Goal: Task Accomplishment & Management: Manage account settings

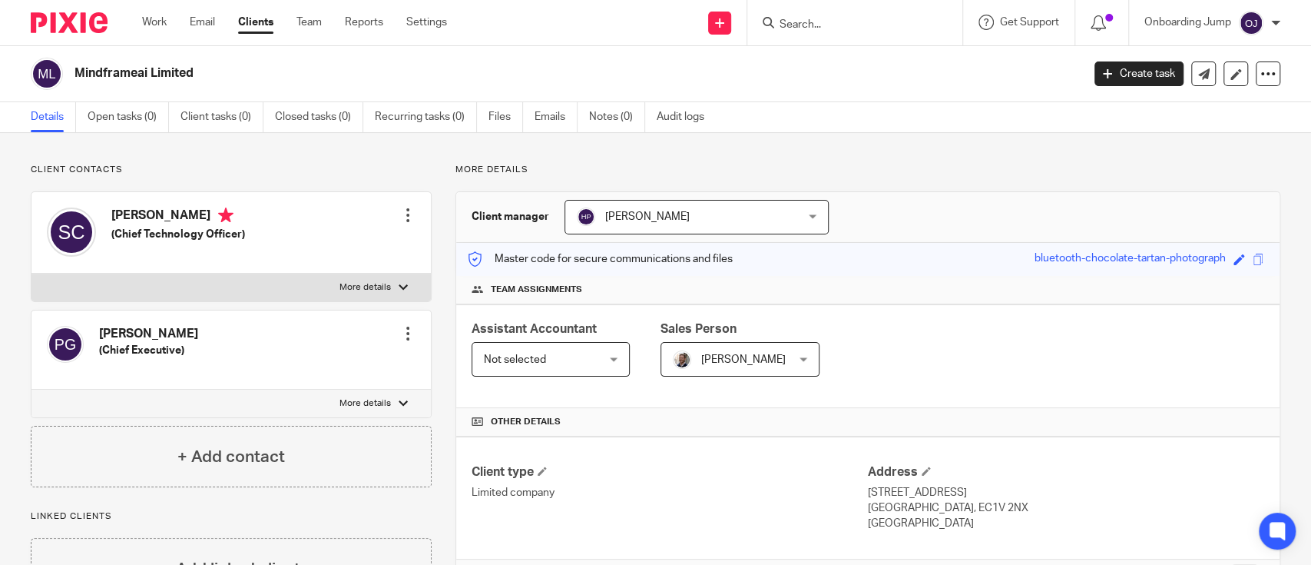
click at [840, 15] on form at bounding box center [860, 22] width 164 height 19
click at [836, 28] on input "Search" at bounding box center [847, 25] width 138 height 14
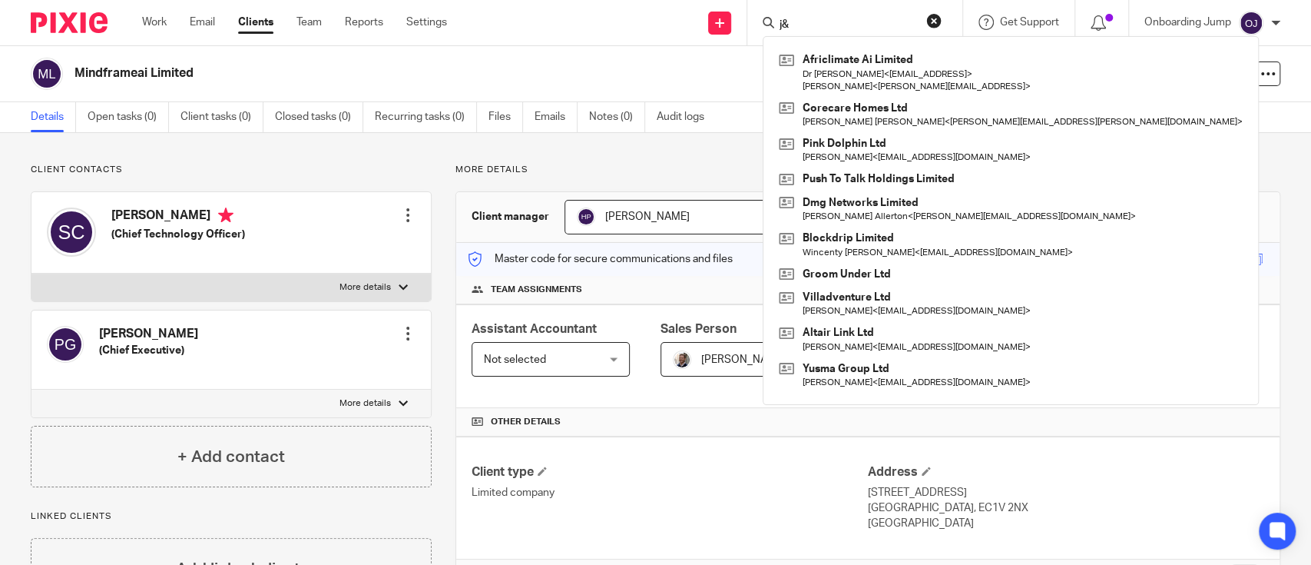
type input "j"
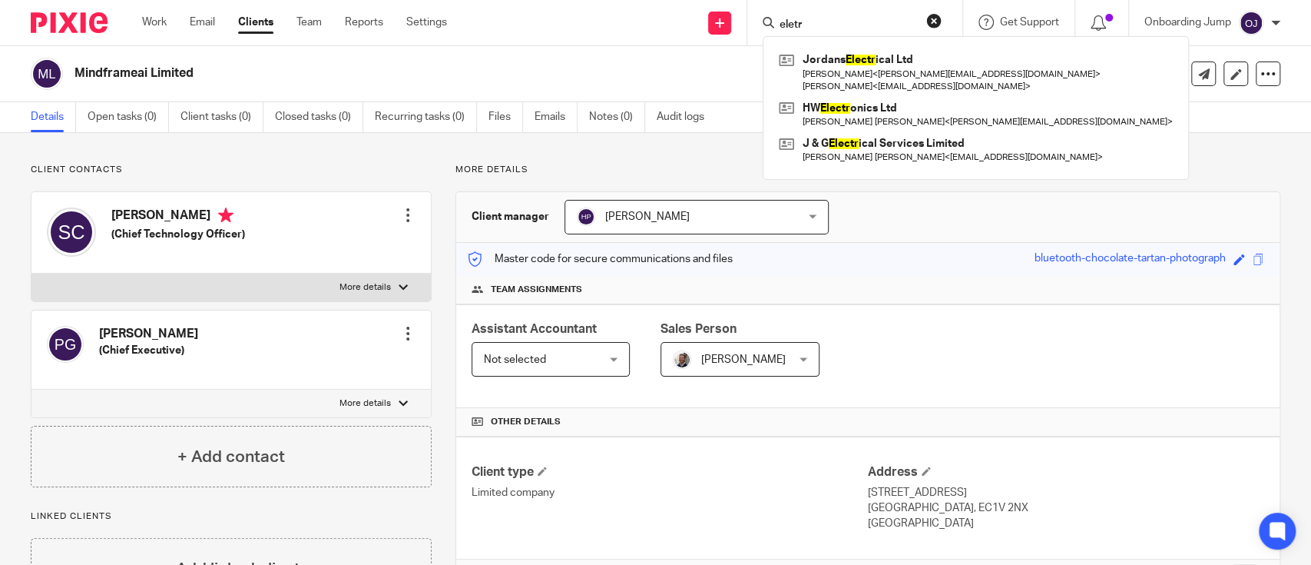
type input "eletr"
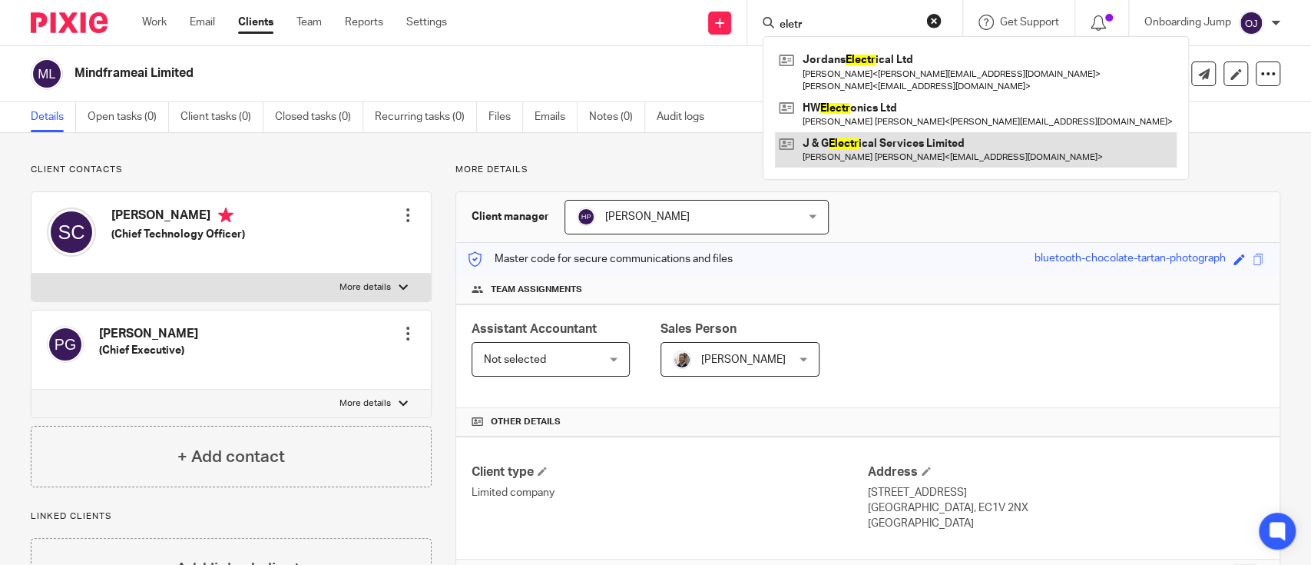
click at [1002, 146] on link at bounding box center [976, 149] width 402 height 35
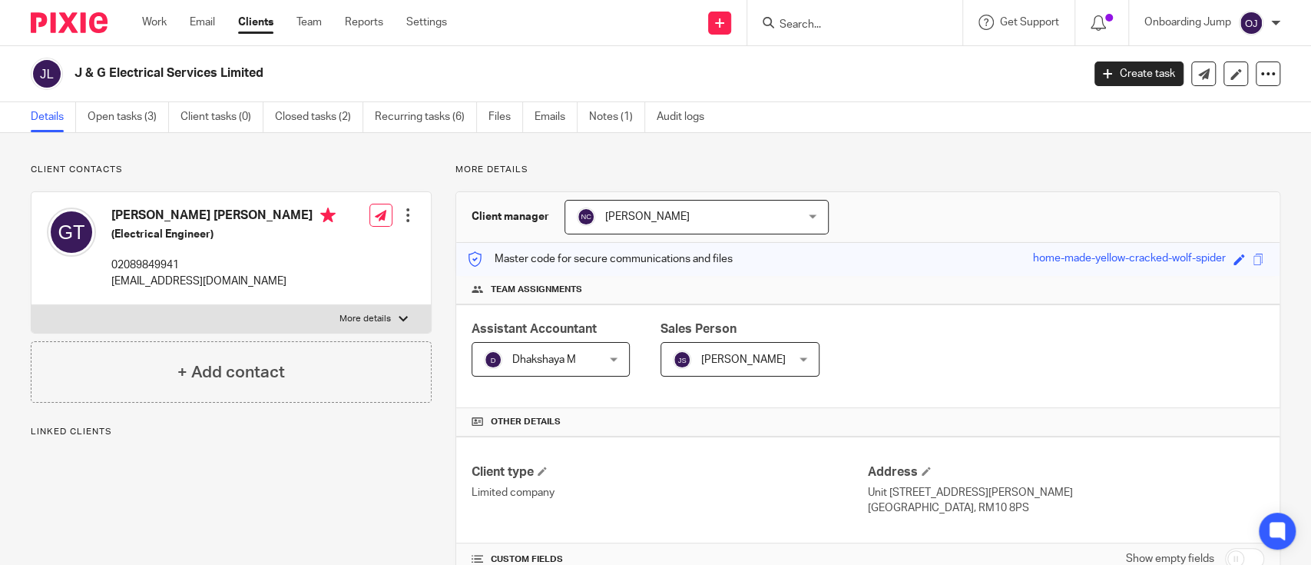
scroll to position [394, 0]
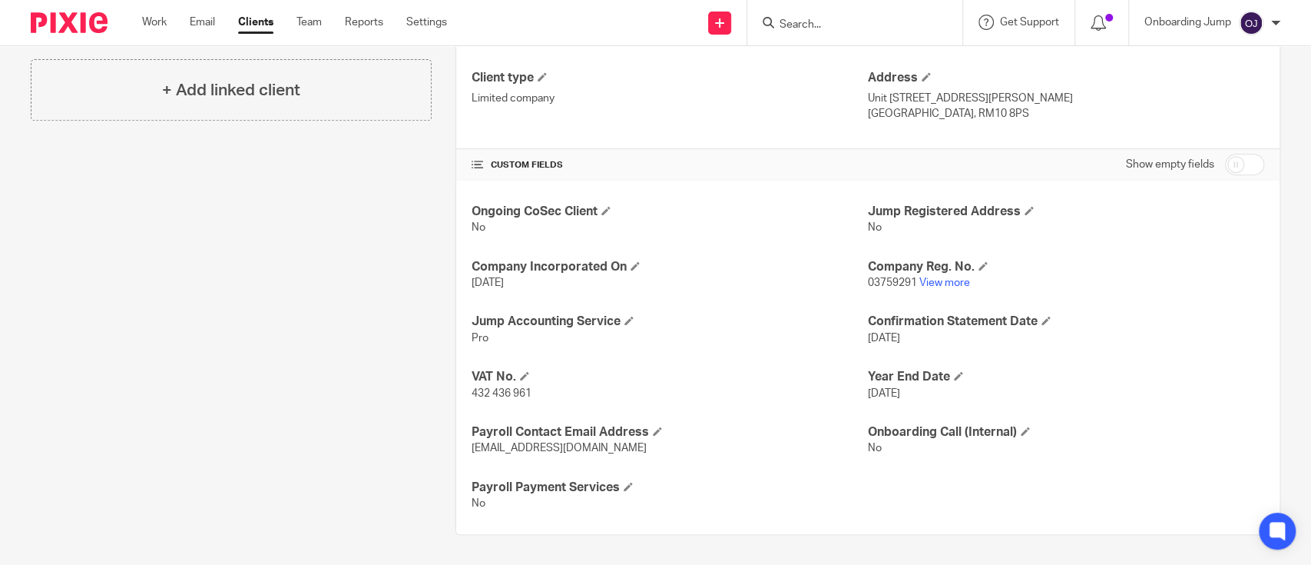
click at [1233, 170] on input "checkbox" at bounding box center [1244, 165] width 39 height 22
checkbox input "true"
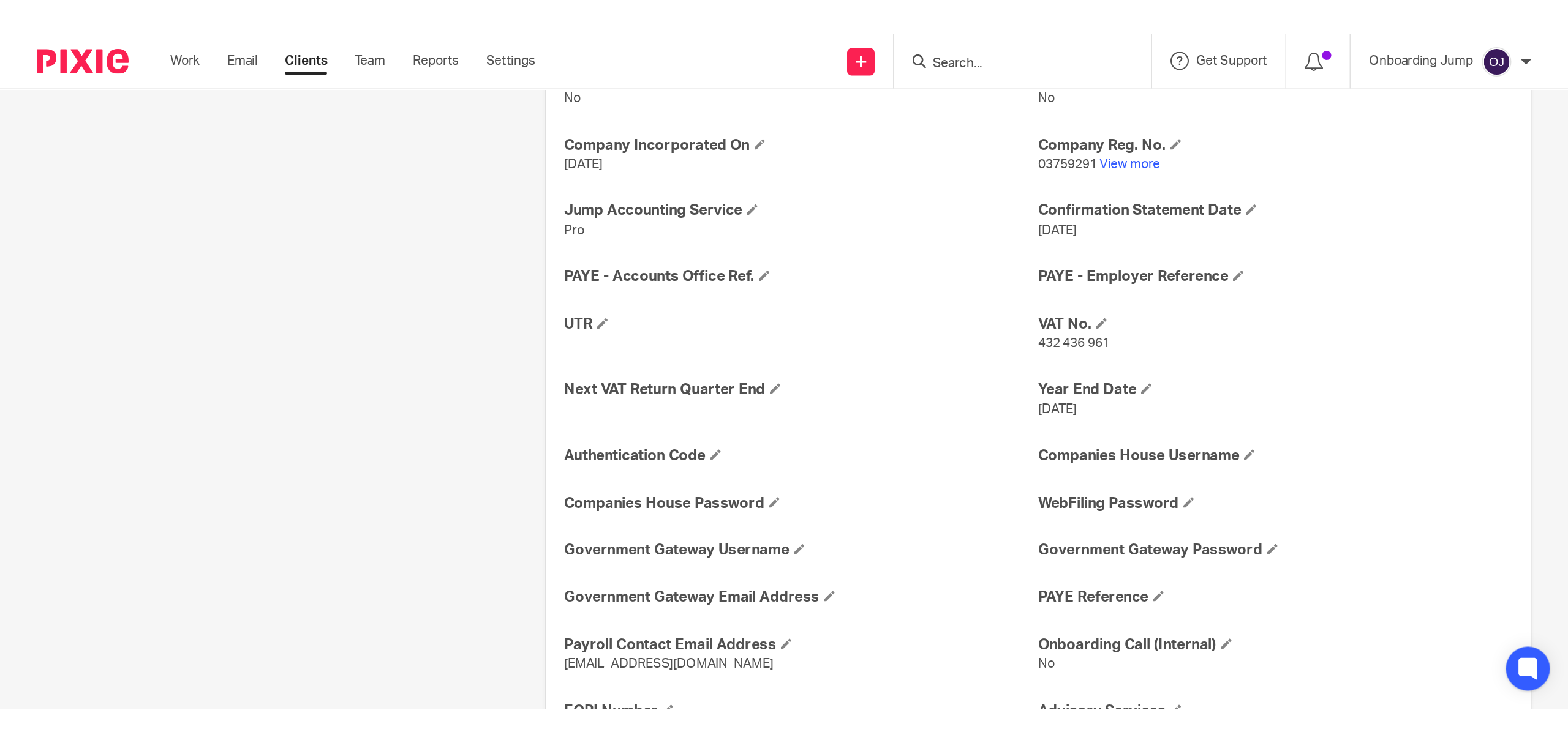
scroll to position [451, 0]
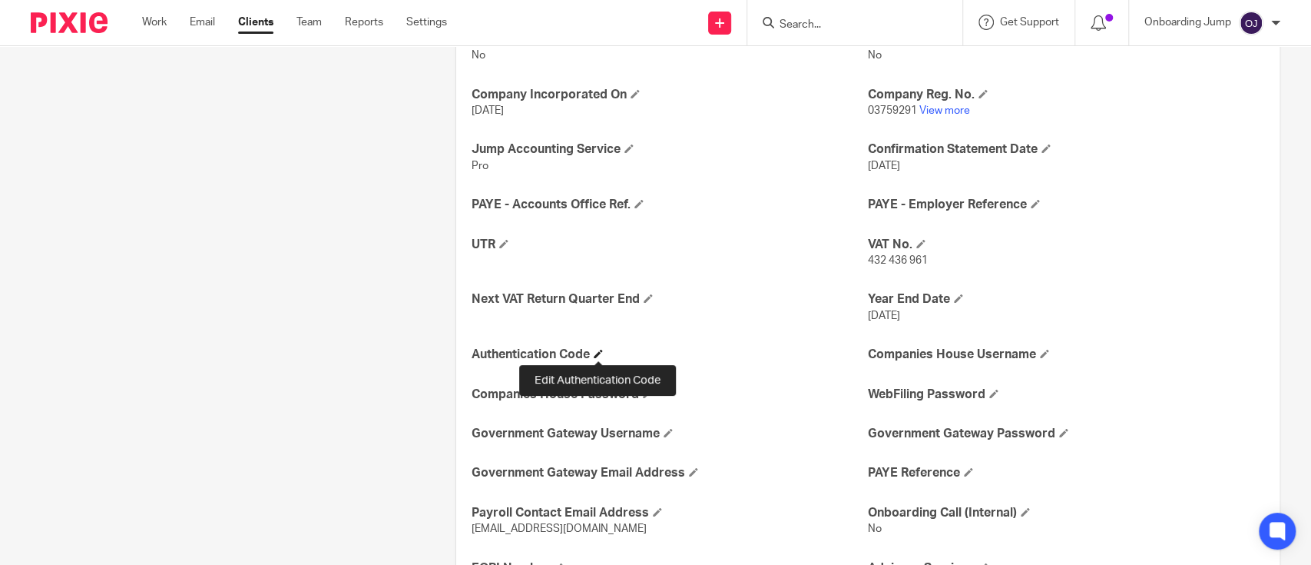
click at [601, 349] on span at bounding box center [598, 353] width 9 height 9
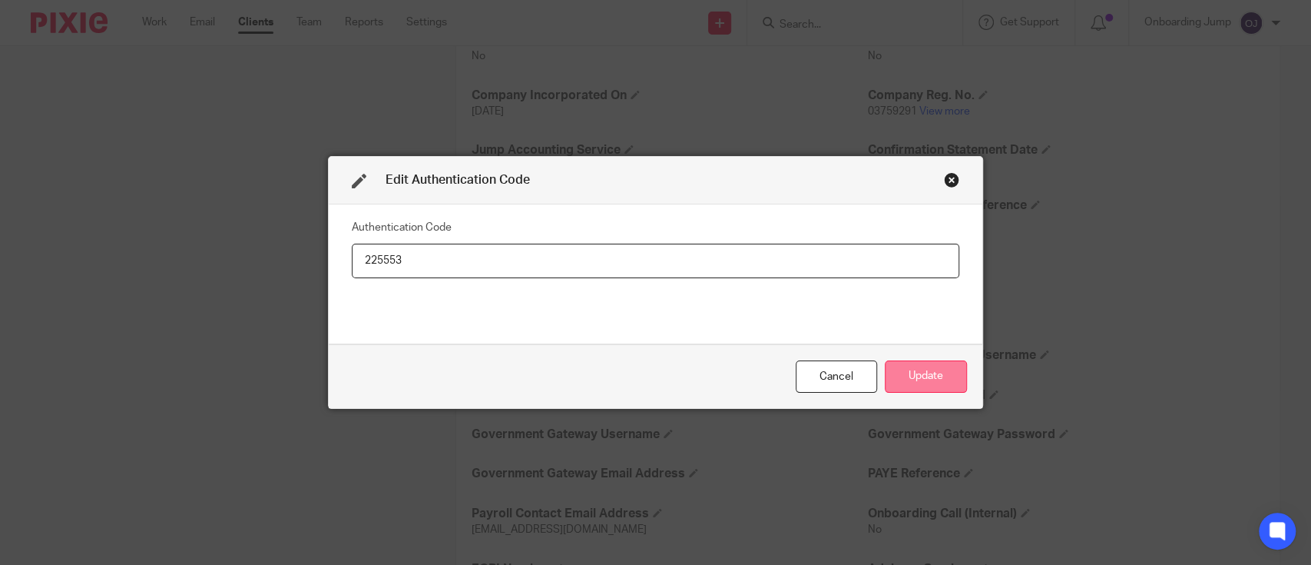
type input "225553"
click at [901, 360] on button "Update" at bounding box center [926, 376] width 82 height 33
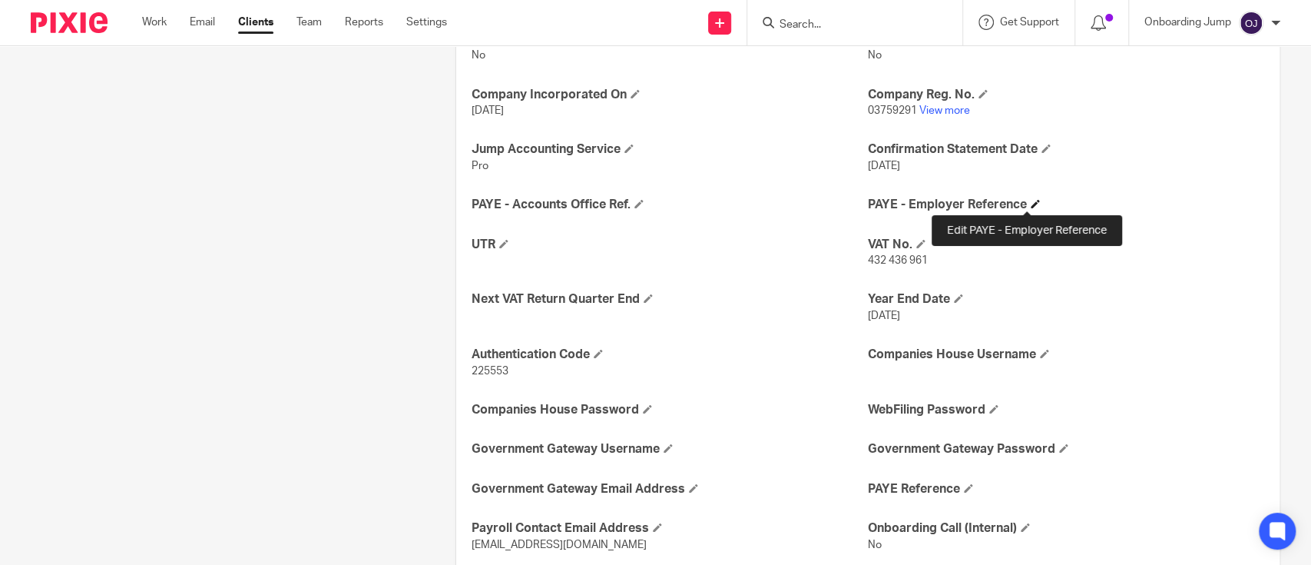
click at [1031, 200] on span at bounding box center [1035, 203] width 9 height 9
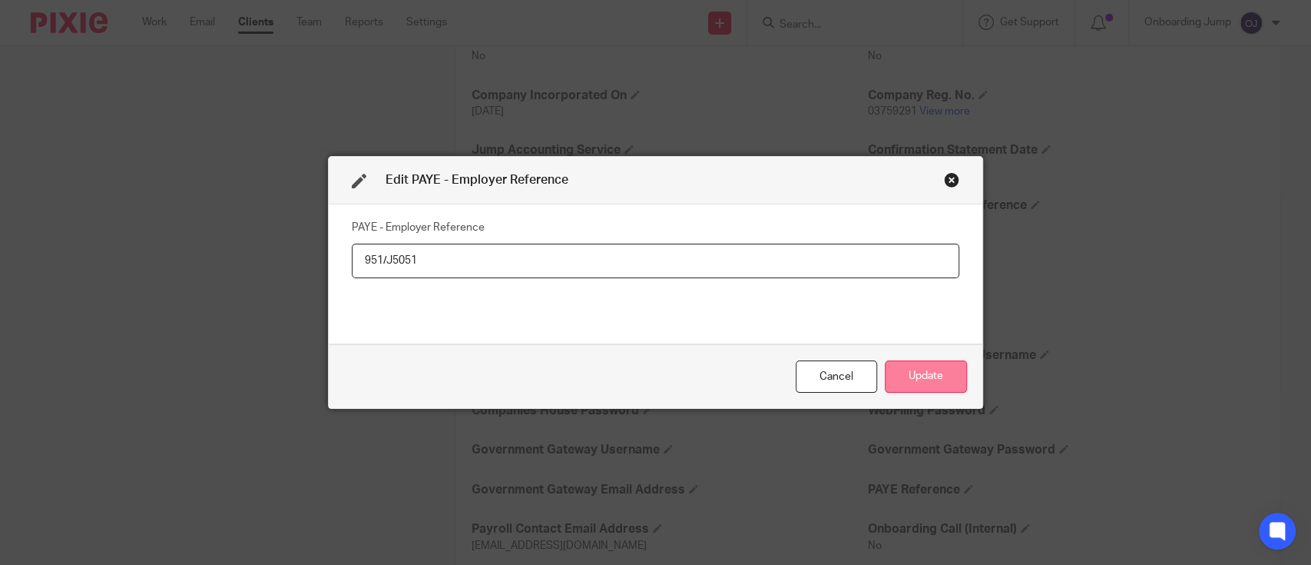
type input "951/J5051"
click at [931, 373] on button "Update" at bounding box center [926, 376] width 82 height 33
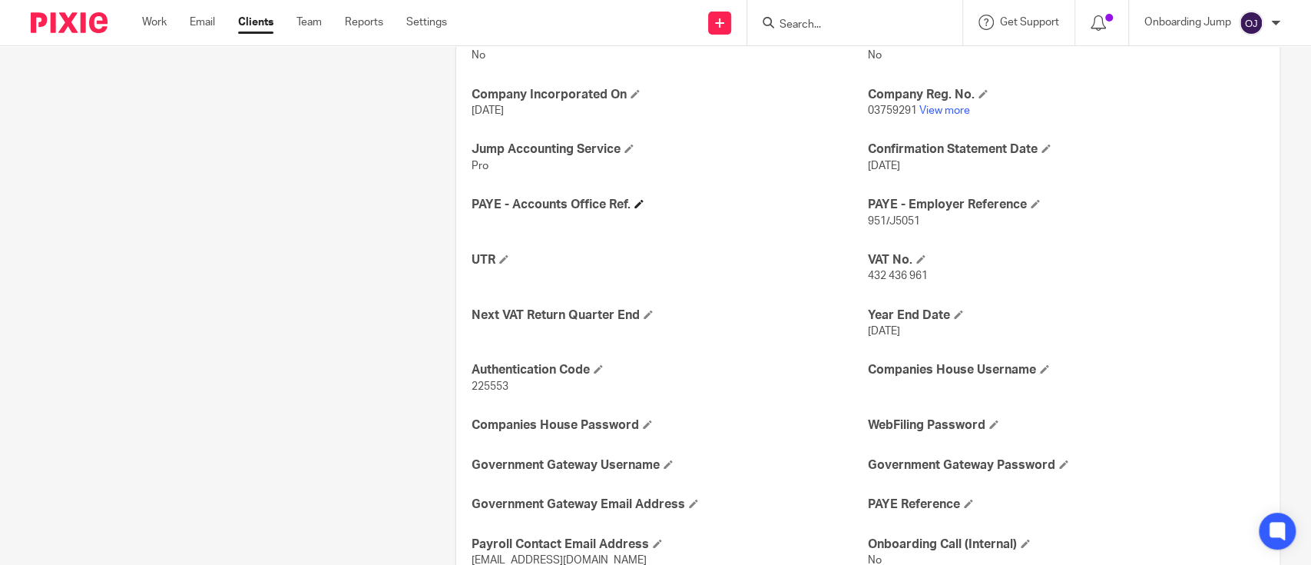
click at [628, 200] on h4 "PAYE - Accounts Office Ref." at bounding box center [670, 205] width 396 height 16
click at [629, 200] on h4 "PAYE - Accounts Office Ref." at bounding box center [670, 205] width 396 height 16
click at [634, 206] on span at bounding box center [638, 203] width 9 height 9
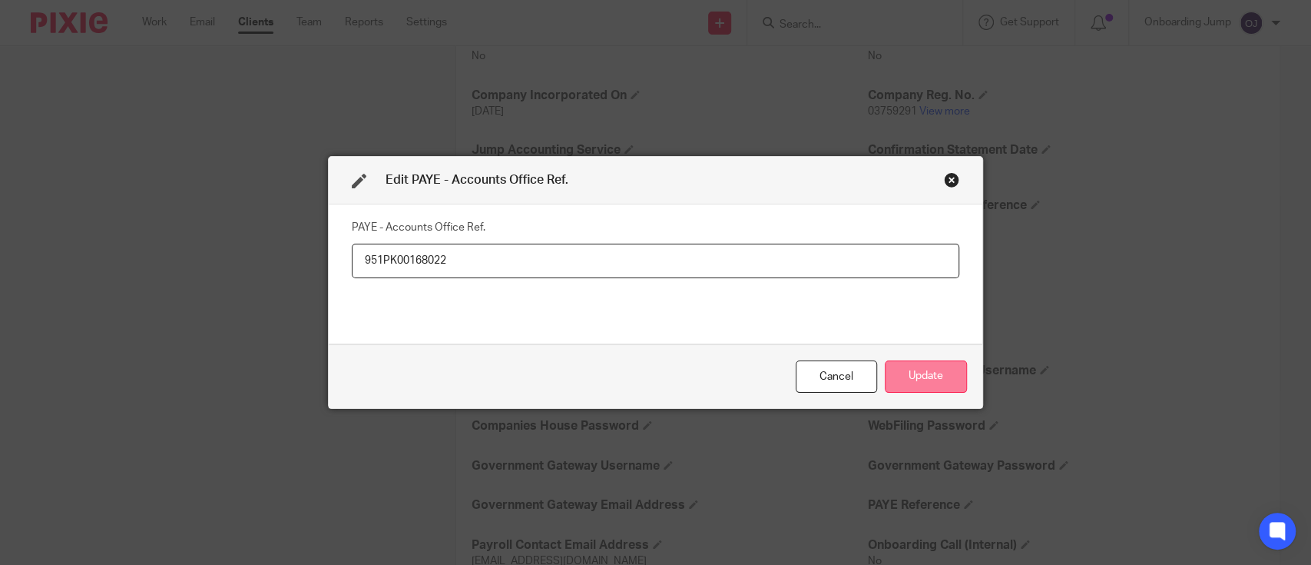
type input "951PK00168022"
click at [903, 376] on button "Update" at bounding box center [926, 376] width 82 height 33
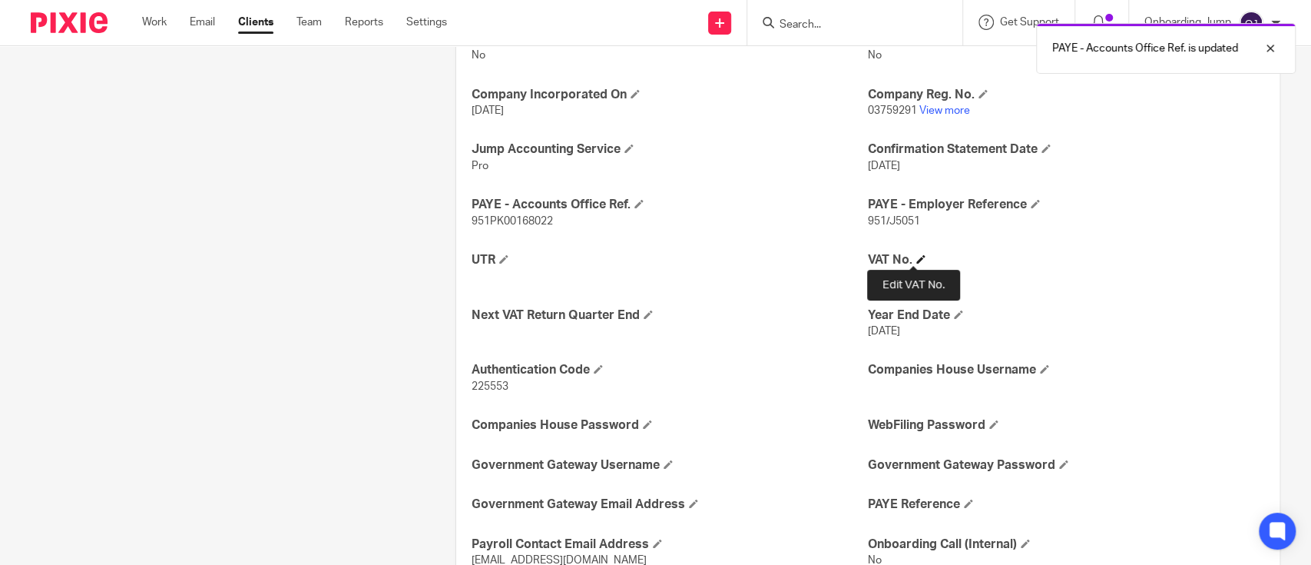
click at [916, 258] on span at bounding box center [920, 258] width 9 height 9
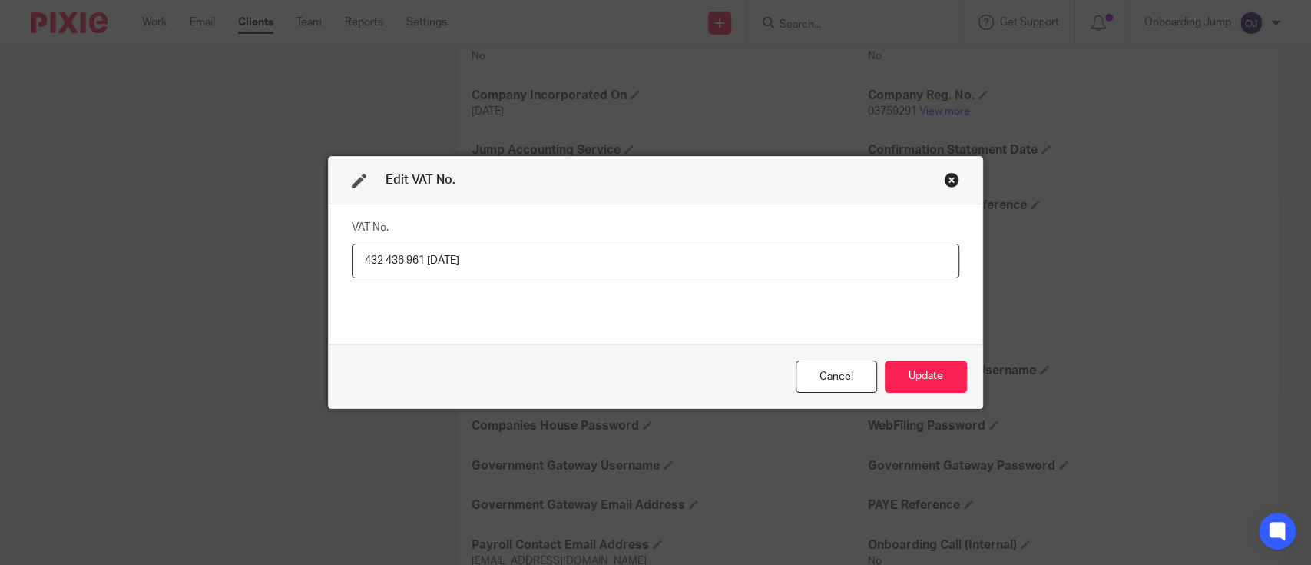
type input "432 436 961 6 February 1986"
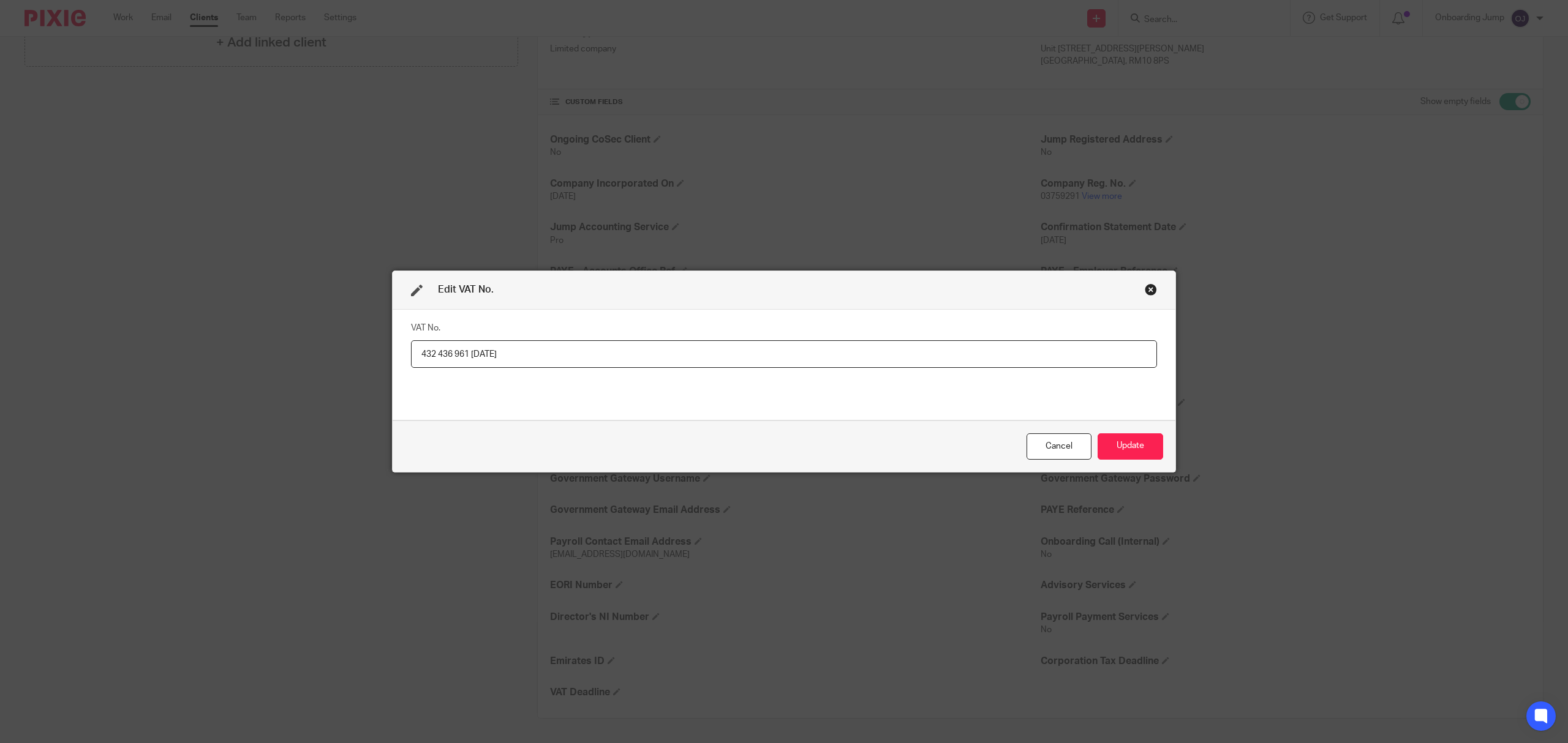
scroll to position [345, 0]
click at [1045, 445] on button "Update" at bounding box center [1130, 446] width 65 height 26
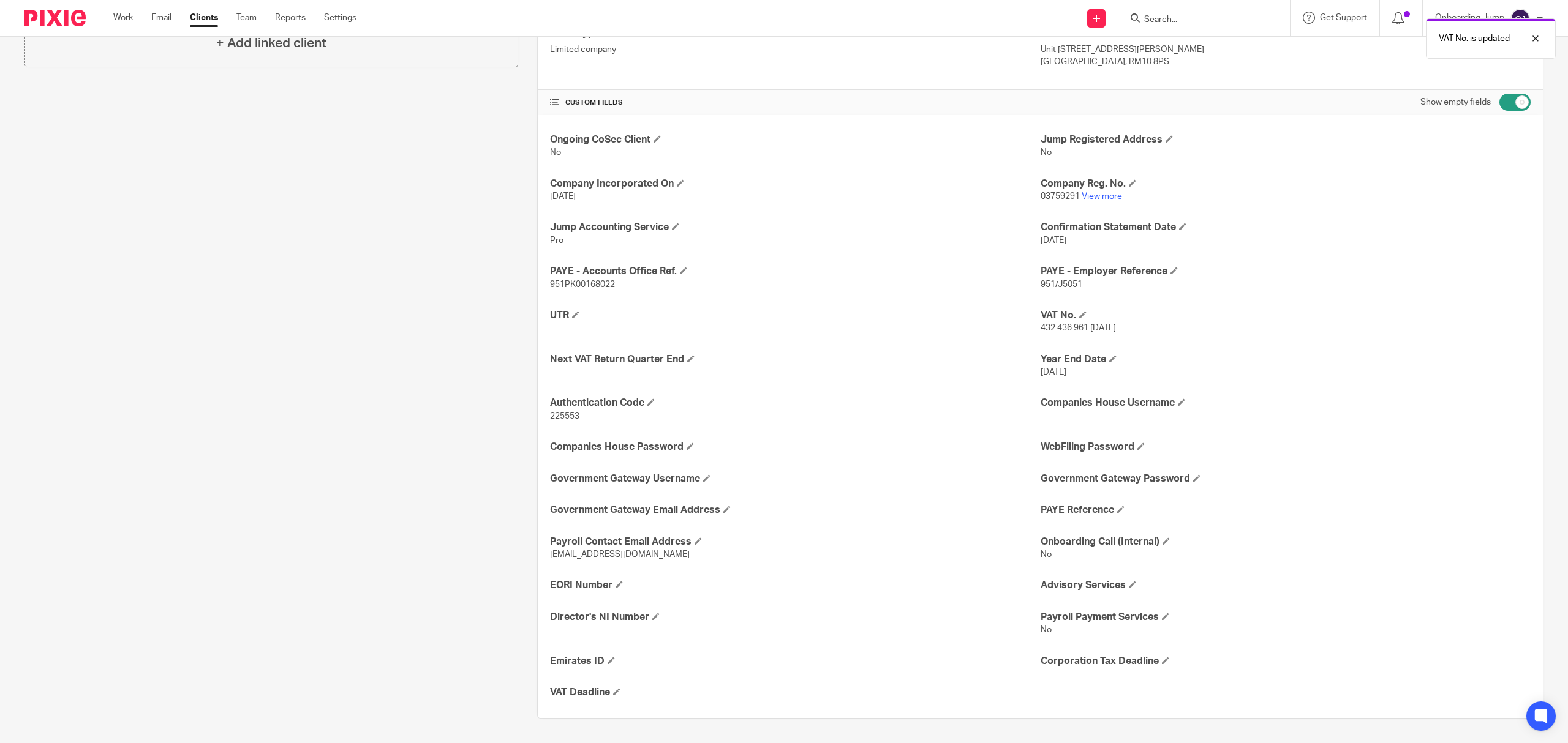
scroll to position [344, 0]
click at [1045, 15] on div "VAT No. is updated" at bounding box center [1170, 35] width 772 height 46
click at [1045, 16] on div "VAT No. is updated" at bounding box center [1170, 35] width 772 height 46
click at [1045, 22] on div "VAT No. is updated" at bounding box center [1170, 35] width 772 height 46
click at [1045, 11] on div at bounding box center [1202, 18] width 143 height 15
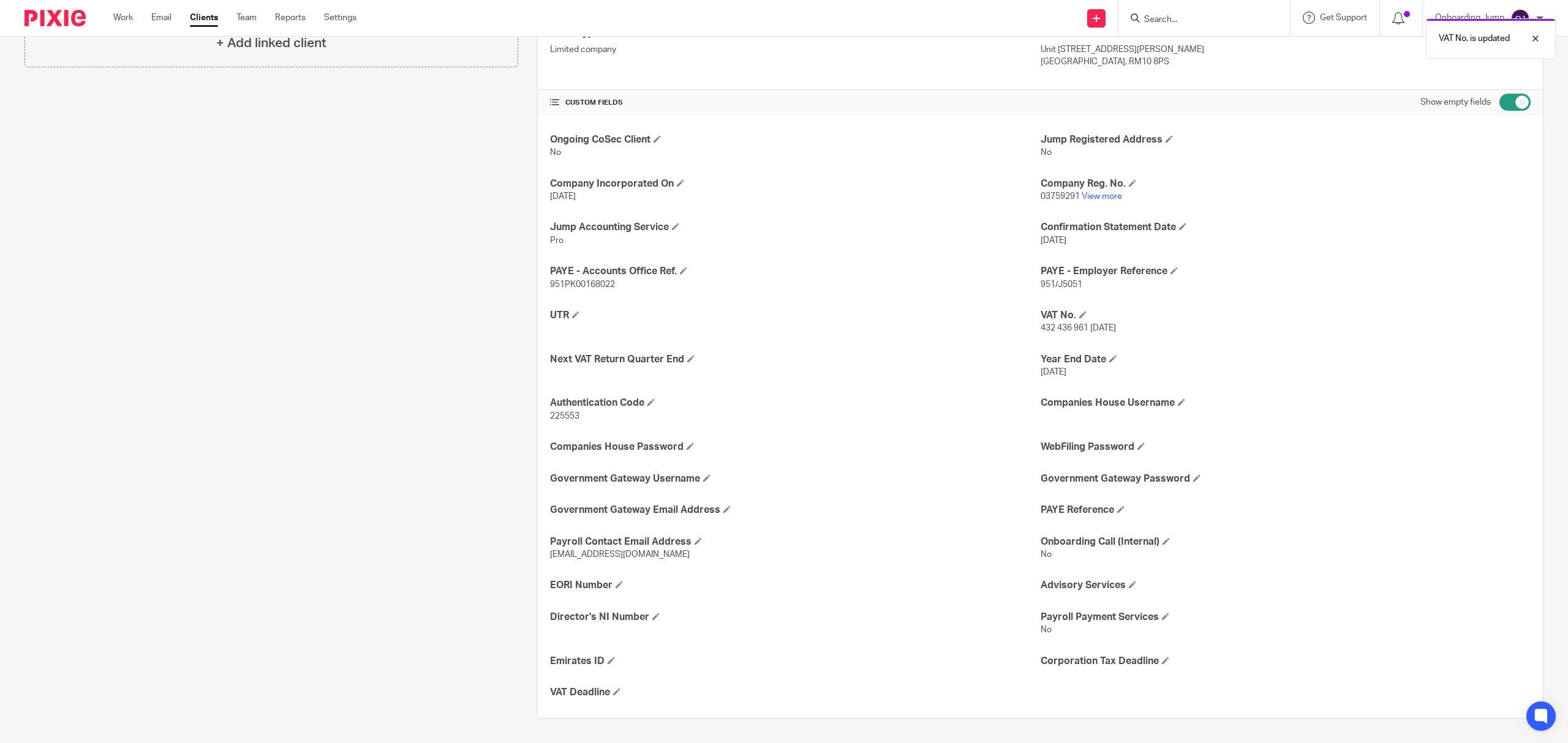
click at [1045, 14] on div "VAT No. is updated" at bounding box center [1170, 35] width 772 height 46
click at [1045, 18] on icon at bounding box center [1136, 18] width 10 height 10
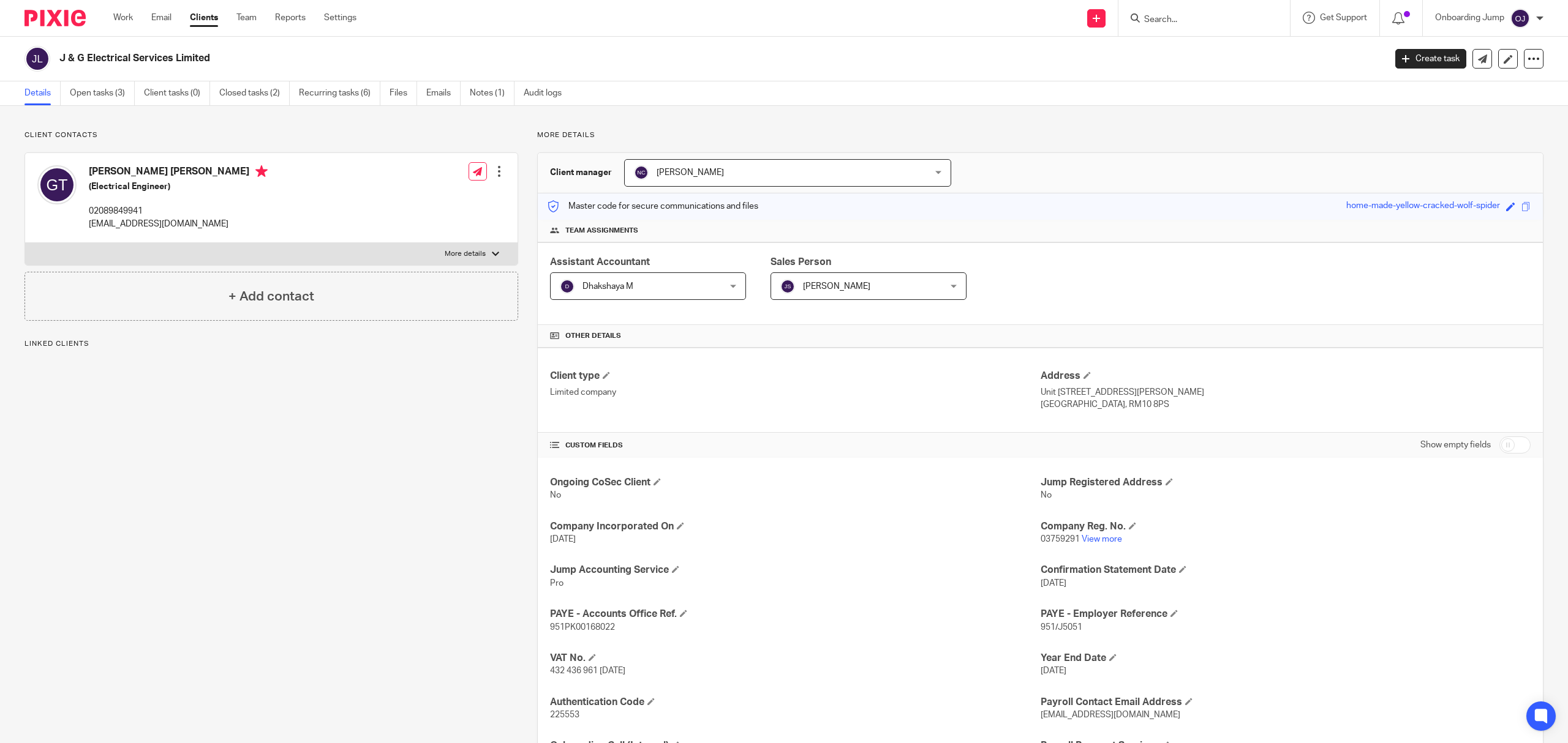
click at [1135, 15] on icon at bounding box center [1136, 18] width 10 height 10
drag, startPoint x: 1160, startPoint y: 21, endPoint x: 1140, endPoint y: 25, distance: 20.4
click at [1160, 22] on input "Search" at bounding box center [1198, 20] width 110 height 11
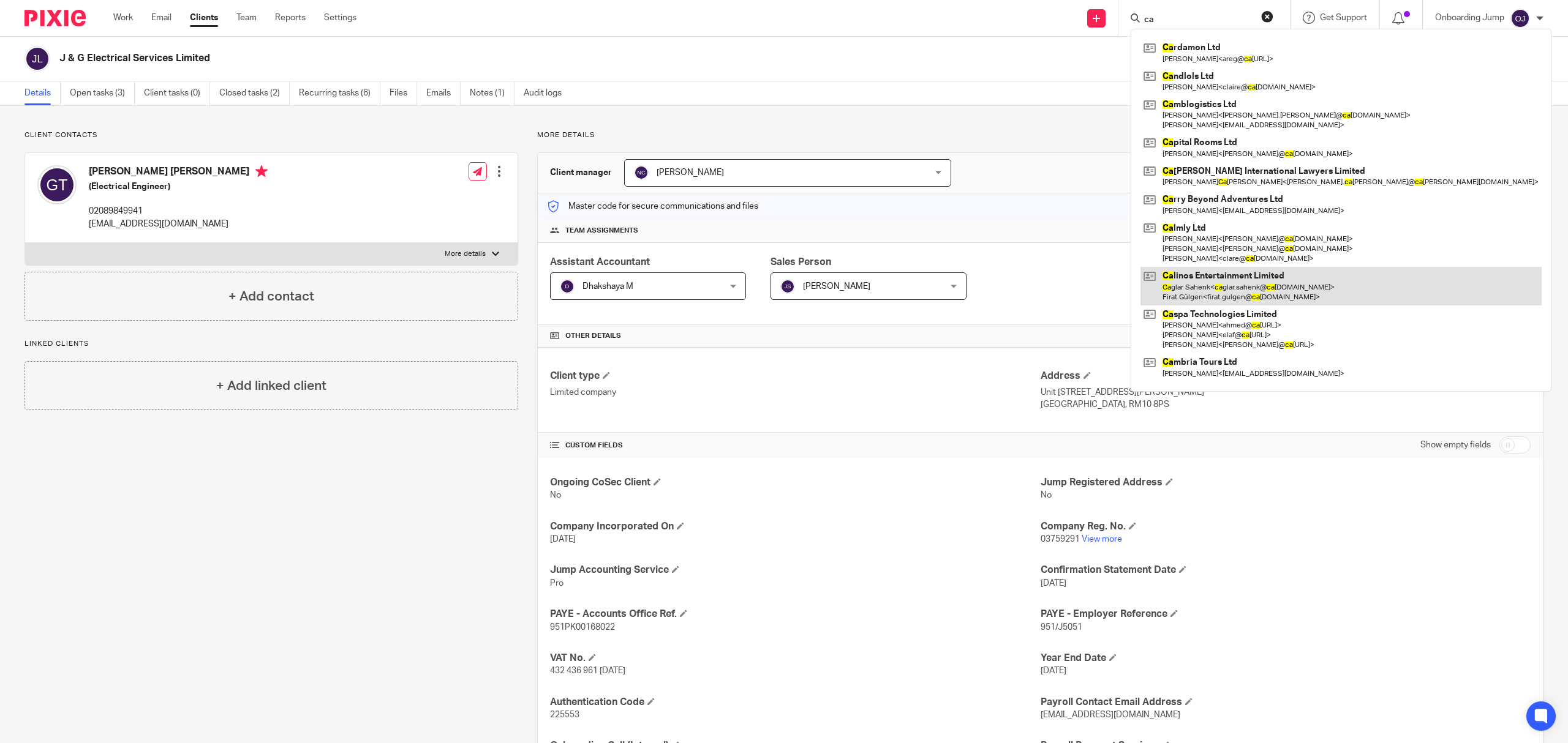
type input "ca"
click at [1214, 274] on link at bounding box center [1341, 286] width 401 height 38
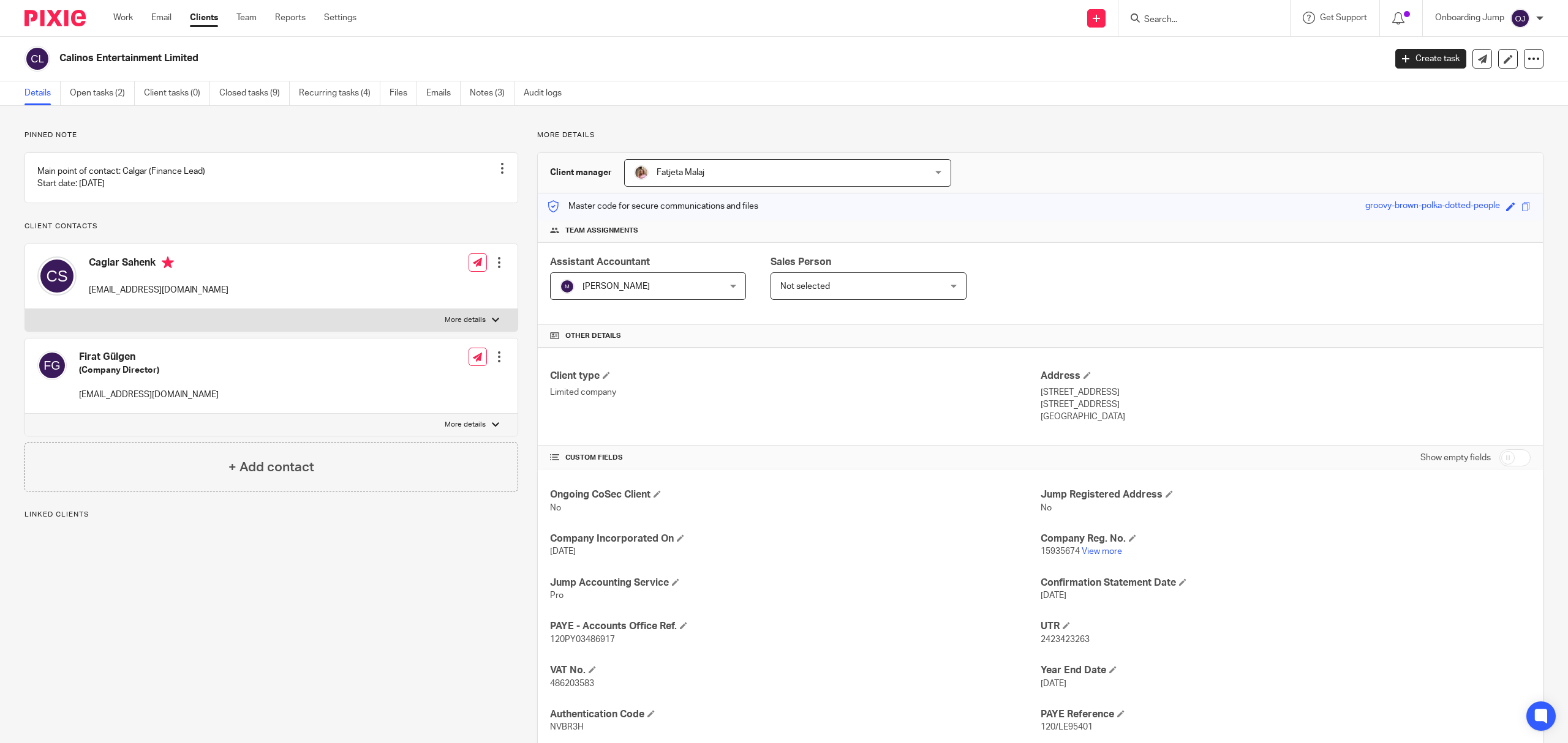
click at [81, 57] on h2 "Calinos Entertainment Limited" at bounding box center [587, 58] width 1054 height 13
copy h2 "Calinos"
drag, startPoint x: 180, startPoint y: 308, endPoint x: 85, endPoint y: 295, distance: 95.9
click at [85, 295] on div "Caglar Sahenk caglar.sahenk@calinos.com Edit contact Create client from contact…" at bounding box center [271, 276] width 493 height 65
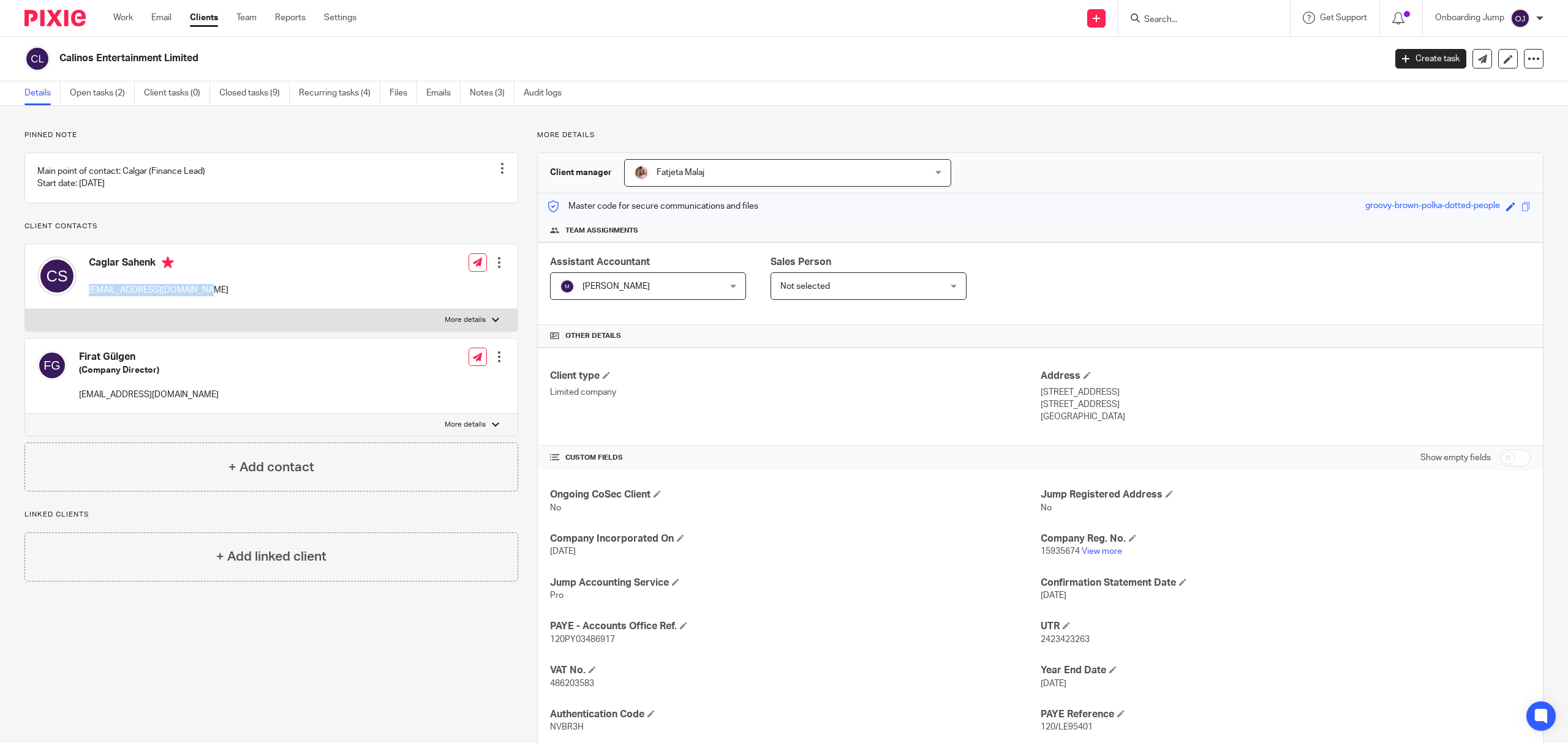
copy p "caglar.sahenk@calinos.com"
click at [476, 92] on link "Notes (3)" at bounding box center [492, 93] width 45 height 24
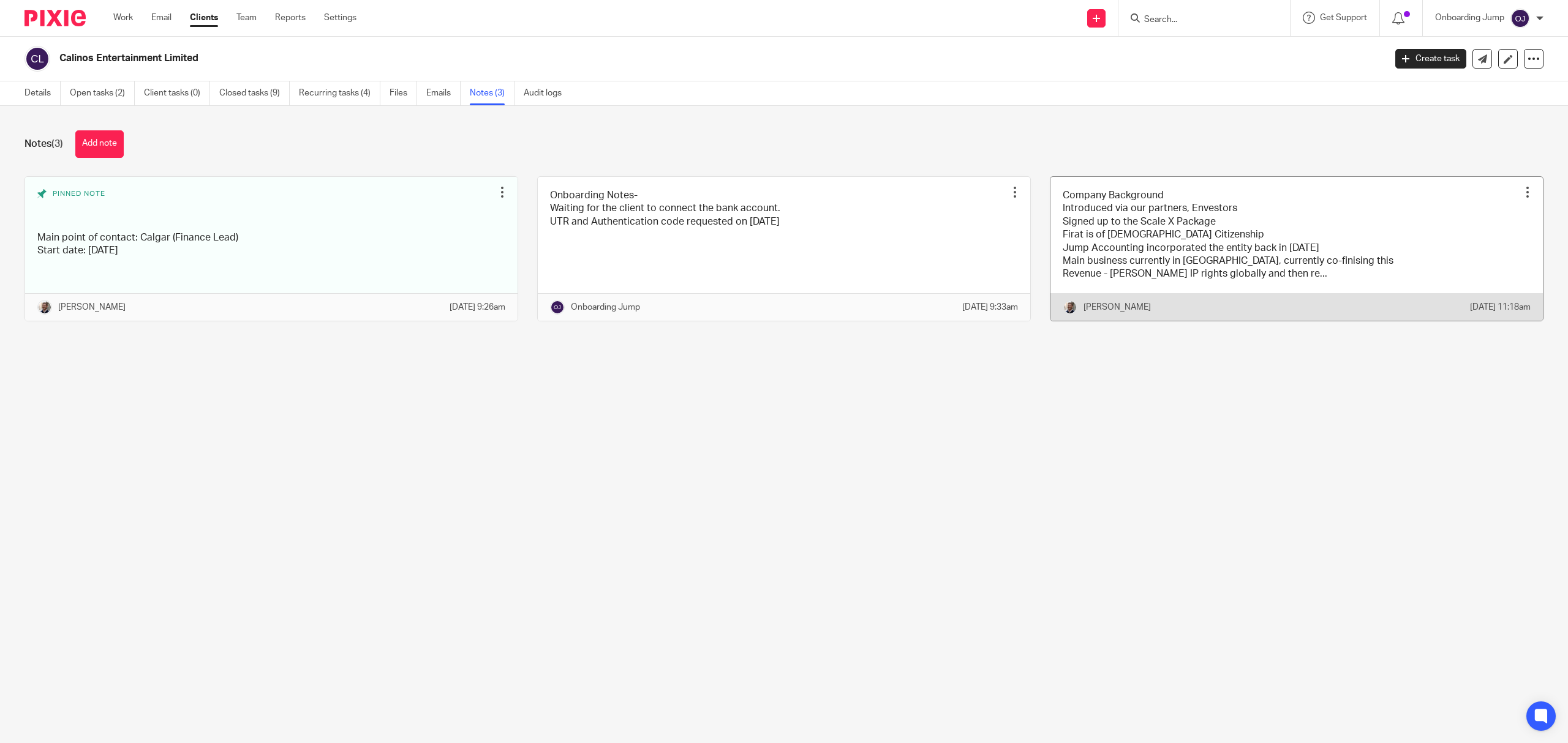
click at [1154, 253] on link at bounding box center [1297, 249] width 493 height 143
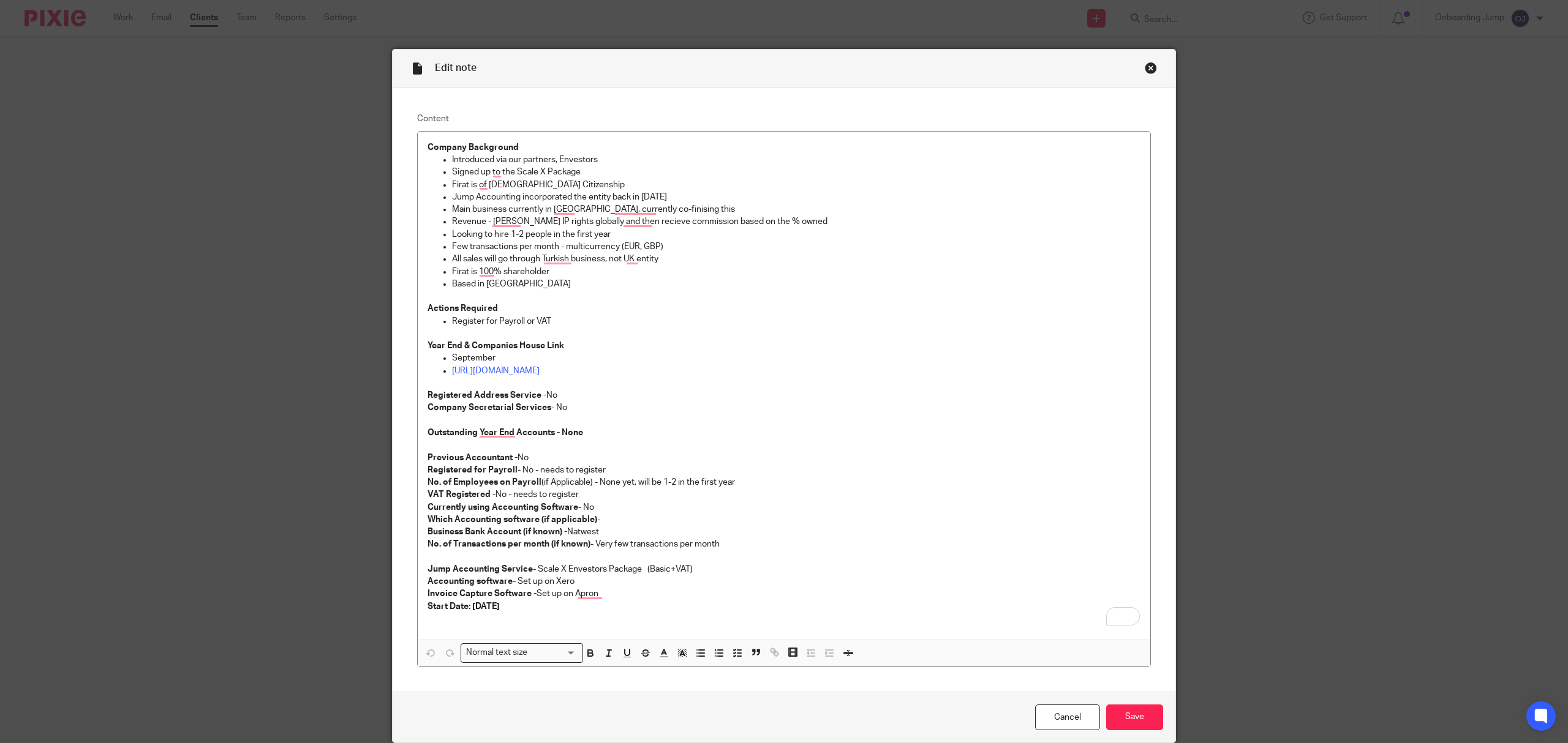
click at [1405, 86] on div "Edit note Content Company Background Introduced via our partners, Envestors Sig…" at bounding box center [784, 372] width 1568 height 743
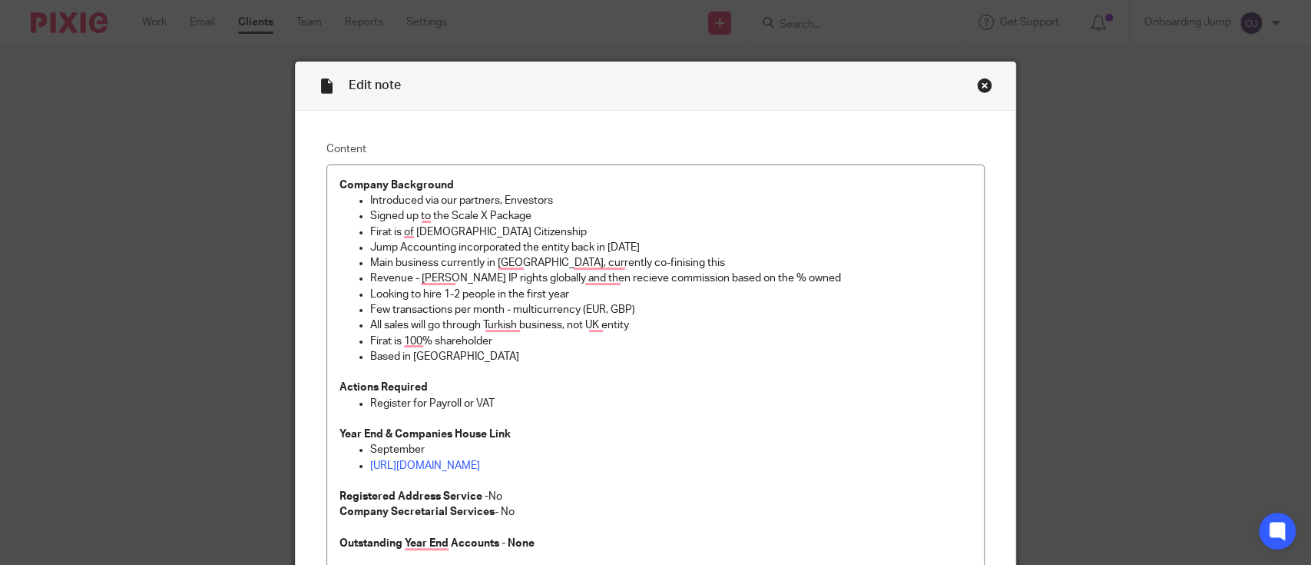
click at [979, 84] on div "Close this dialog window" at bounding box center [984, 85] width 15 height 15
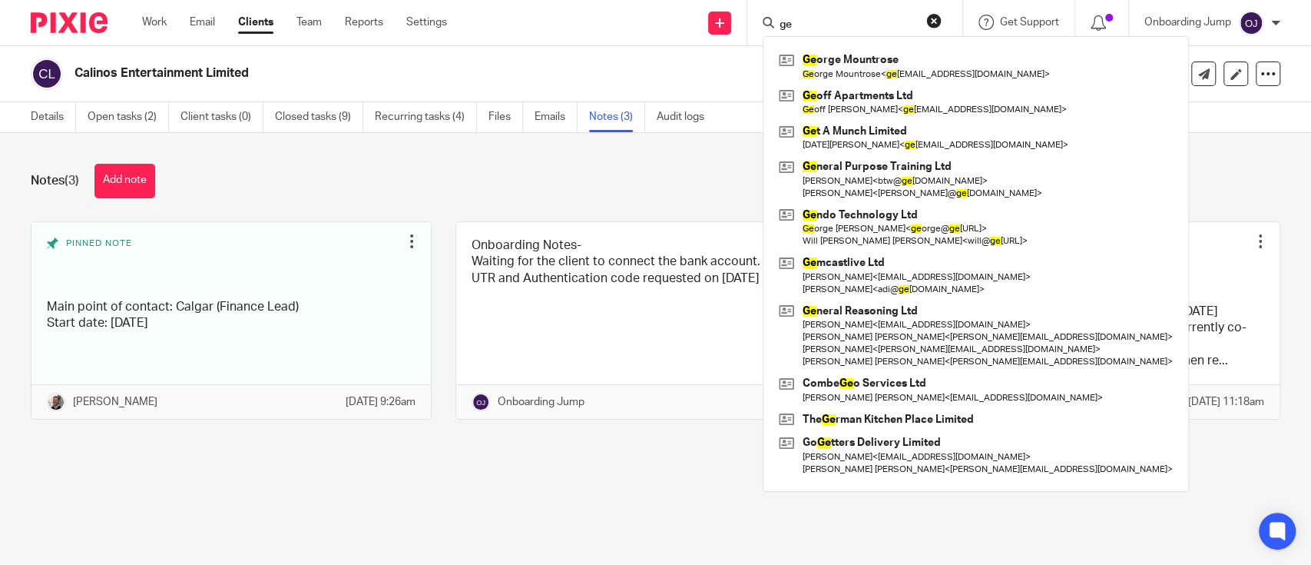
paste input "[PERSON_NAME]"
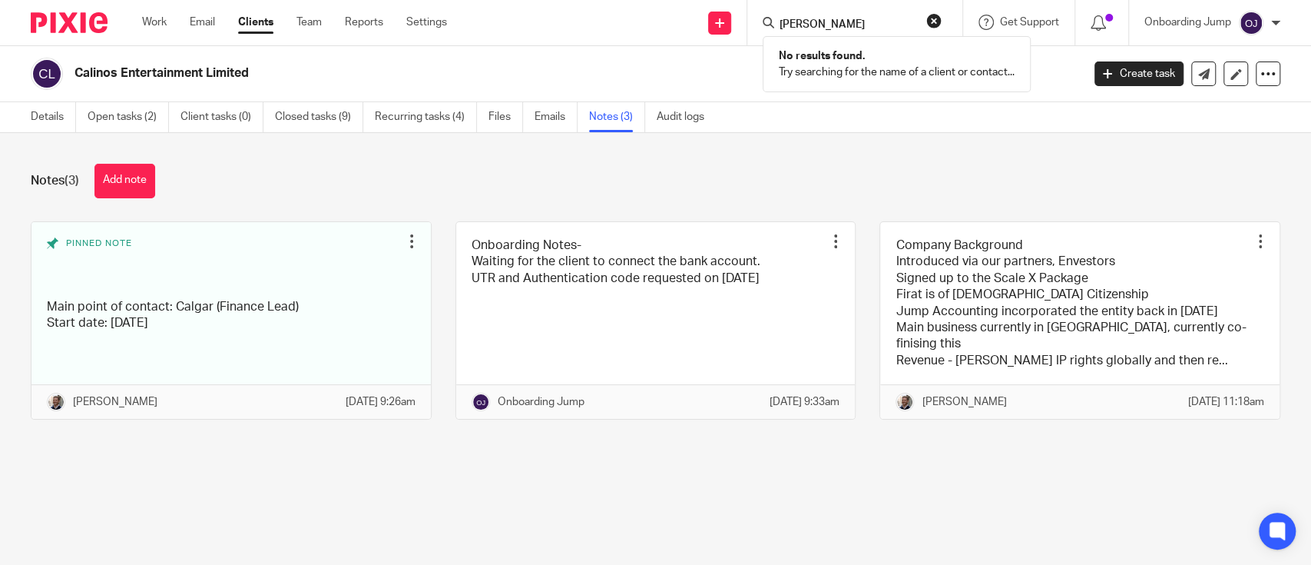
type input "[PERSON_NAME]"
